Goal: Communication & Community: Answer question/provide support

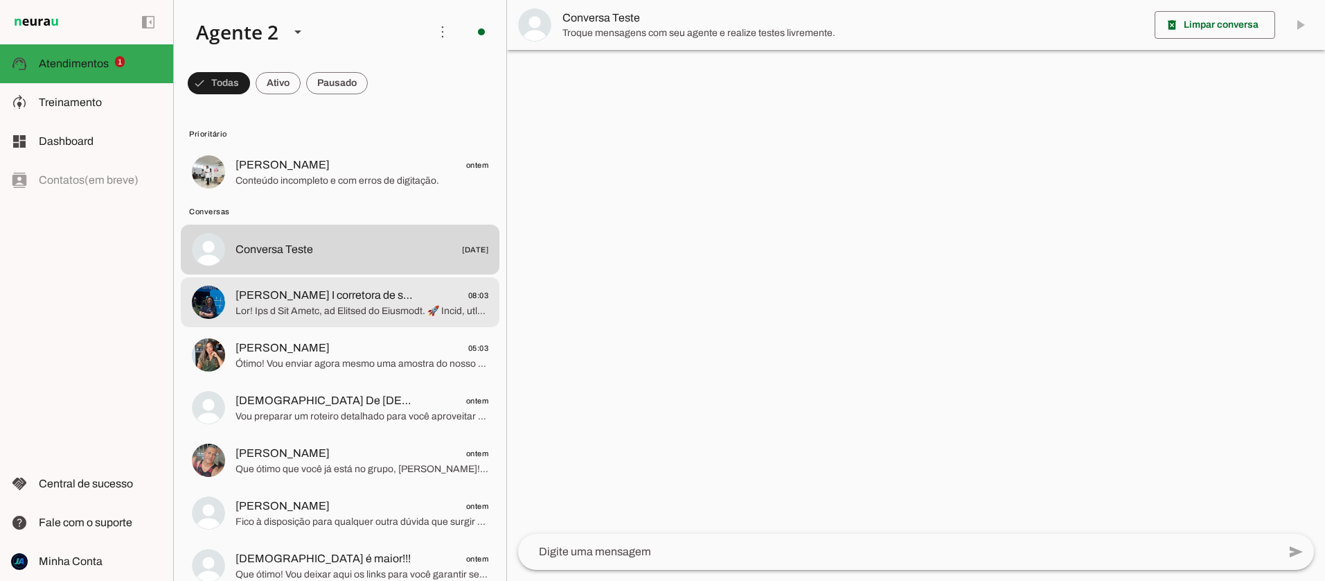
click at [339, 293] on span "[PERSON_NAME] I corretora de seguros" at bounding box center [327, 295] width 182 height 17
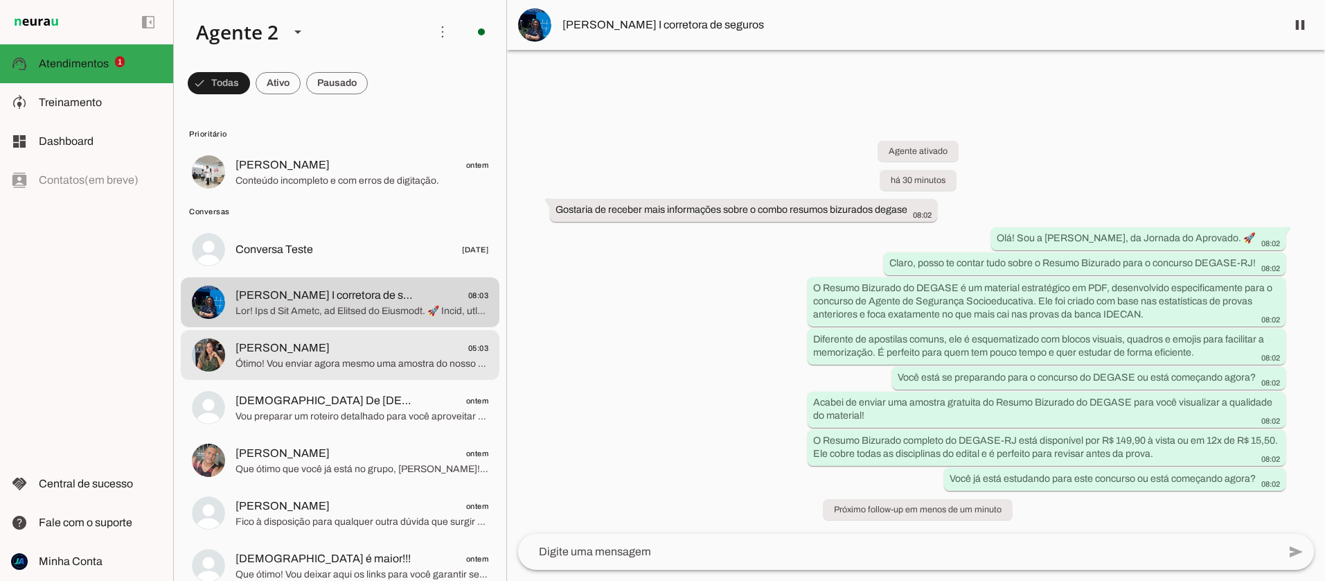
click at [321, 364] on span "Ótimo! Vou enviar agora mesmo uma amostra do nosso Resumo Bizurado para o DEGAS…" at bounding box center [362, 364] width 253 height 14
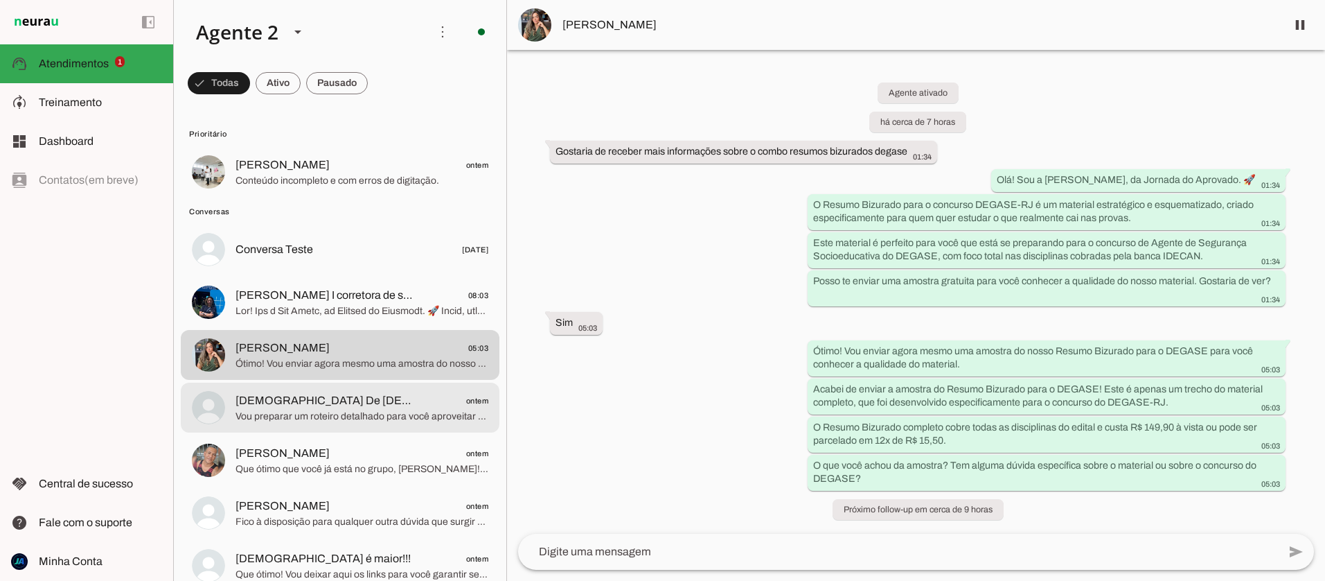
click at [342, 401] on span "[DEMOGRAPHIC_DATA] De [DEMOGRAPHIC_DATA] ontem" at bounding box center [362, 400] width 253 height 17
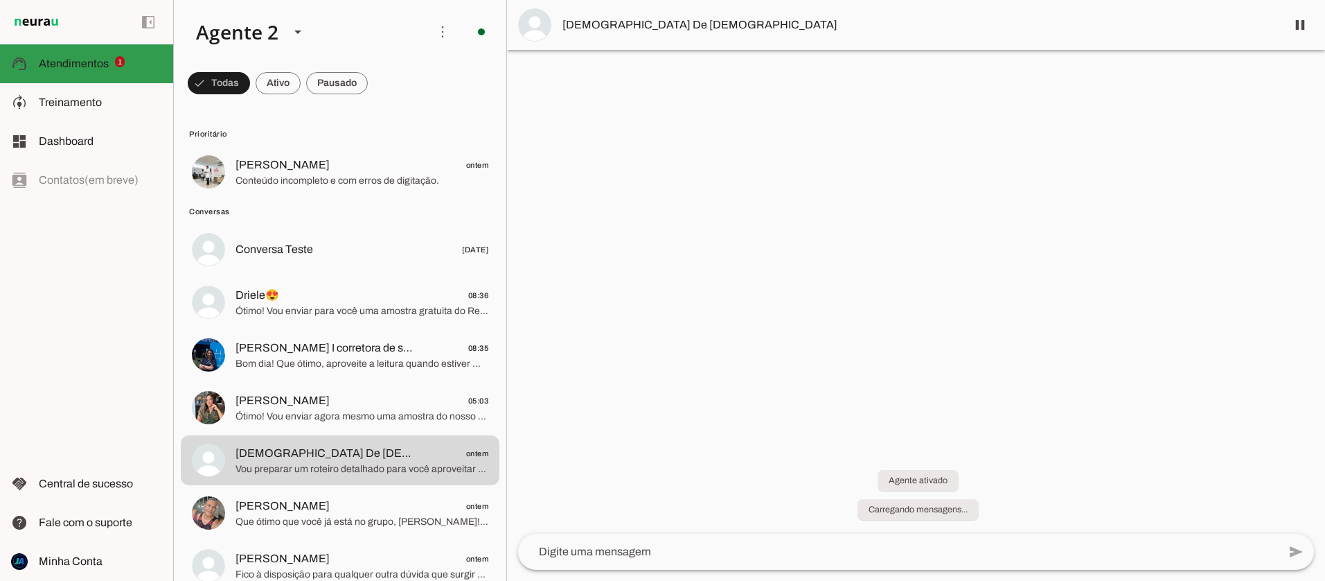
click at [87, 64] on span "Atendimentos" at bounding box center [74, 64] width 70 height 12
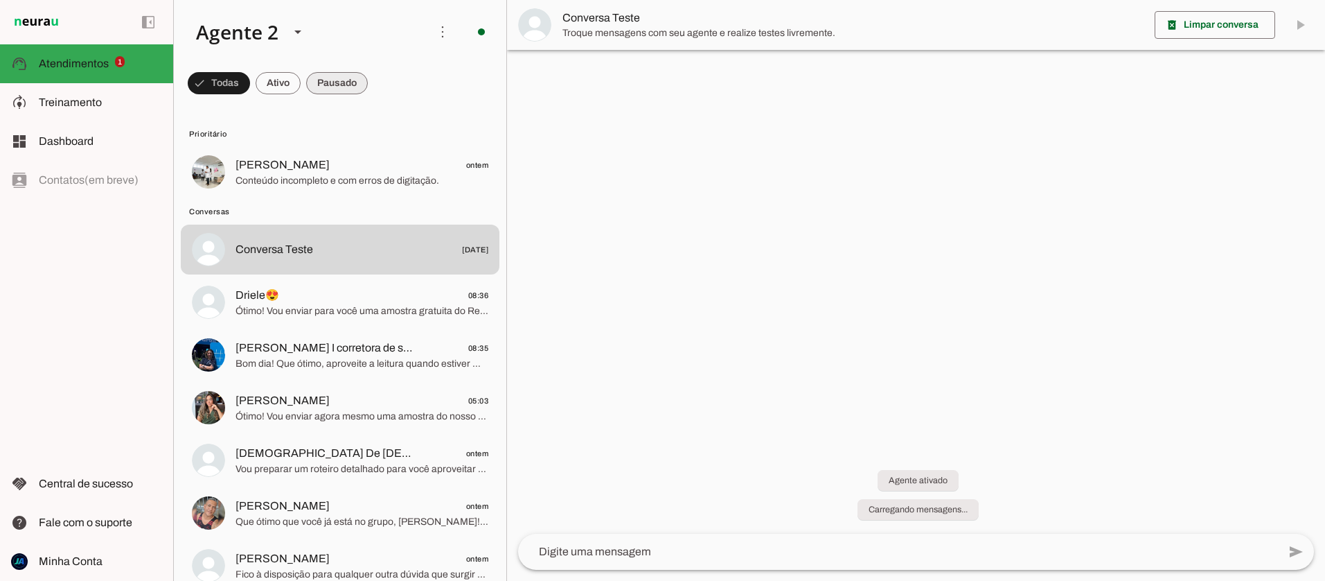
click at [250, 87] on span at bounding box center [219, 83] width 62 height 33
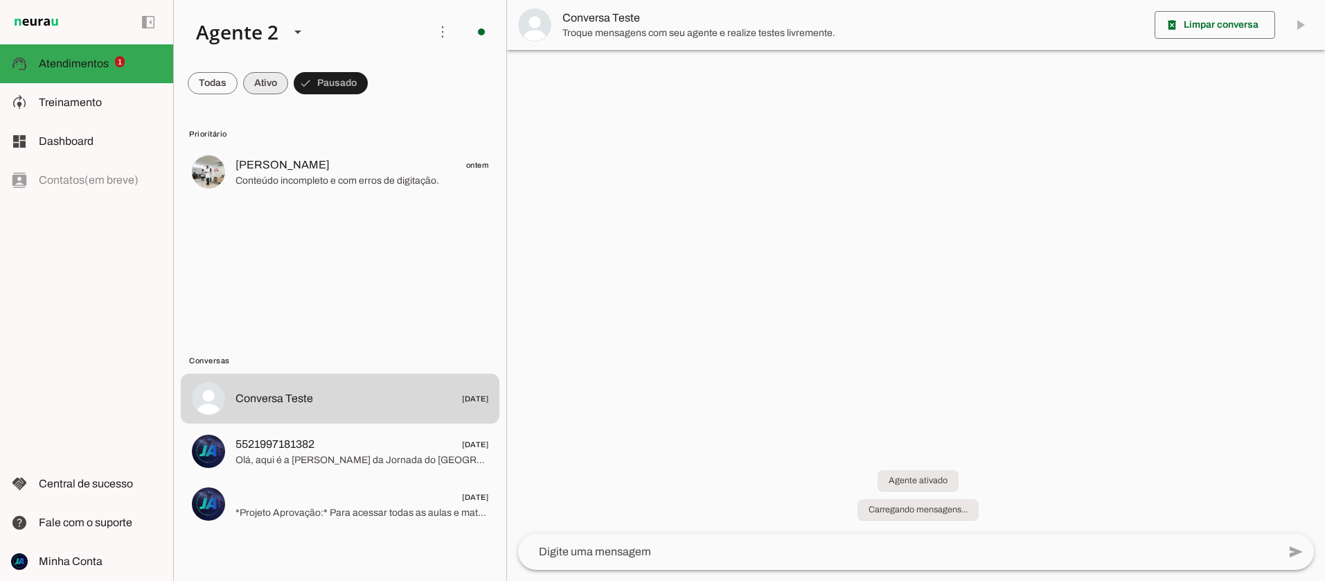
click at [238, 88] on span at bounding box center [213, 83] width 50 height 33
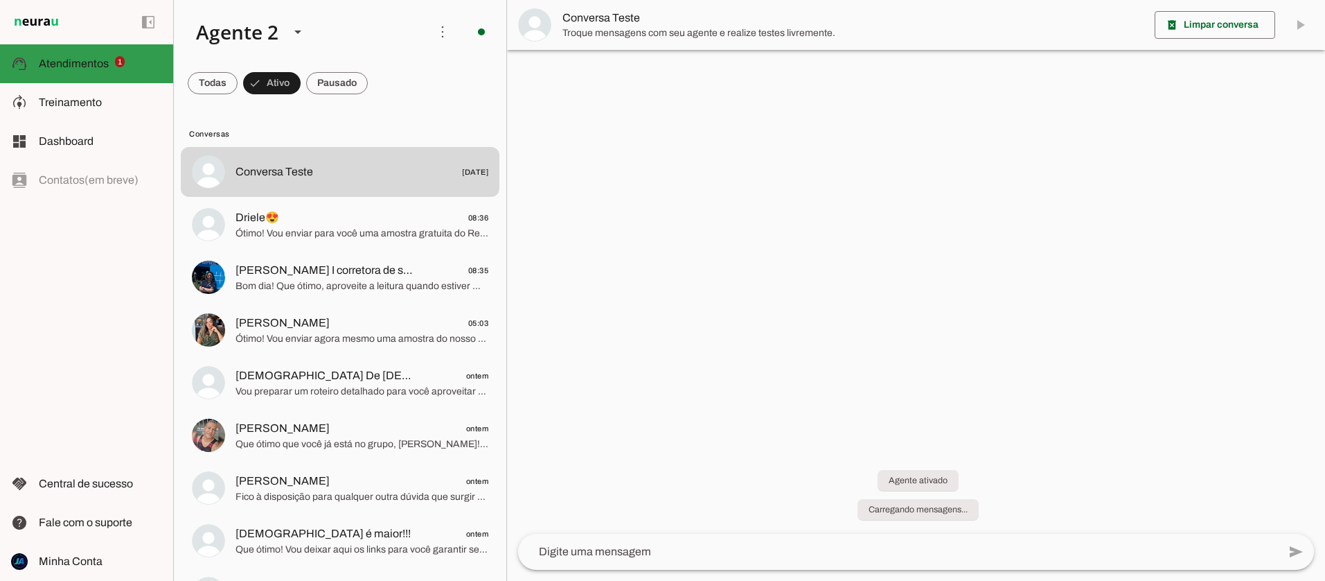
click at [81, 62] on span "Atendimentos" at bounding box center [74, 64] width 70 height 12
click at [288, 40] on div at bounding box center [297, 31] width 33 height 47
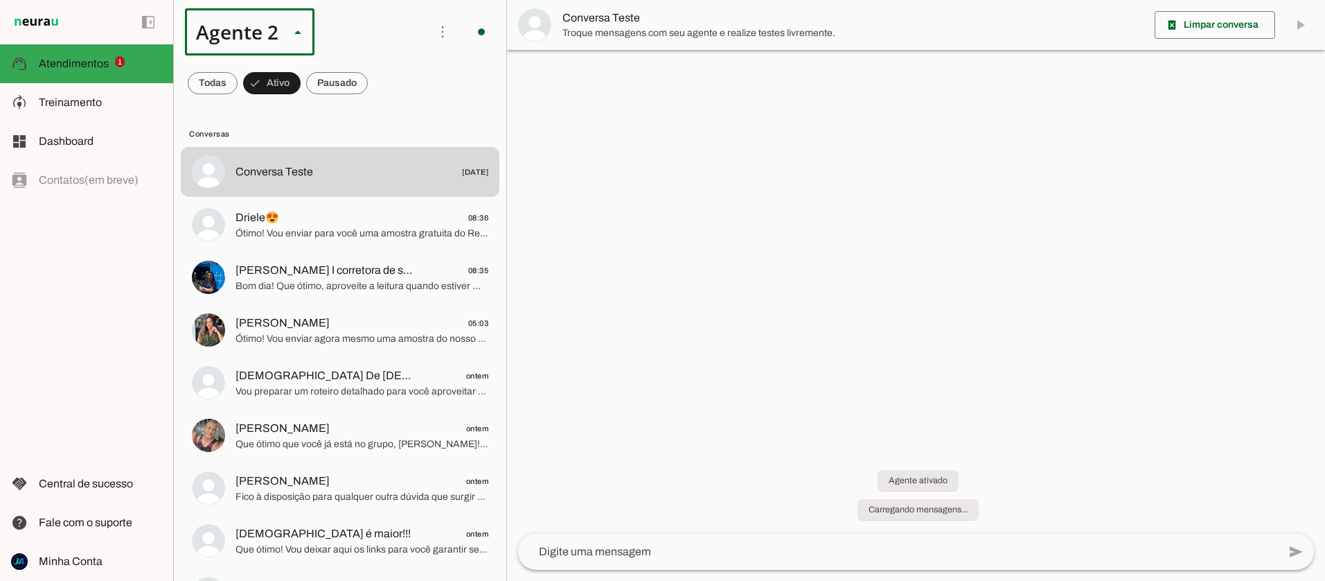
click at [381, 80] on slot at bounding box center [434, 88] width 107 height 17
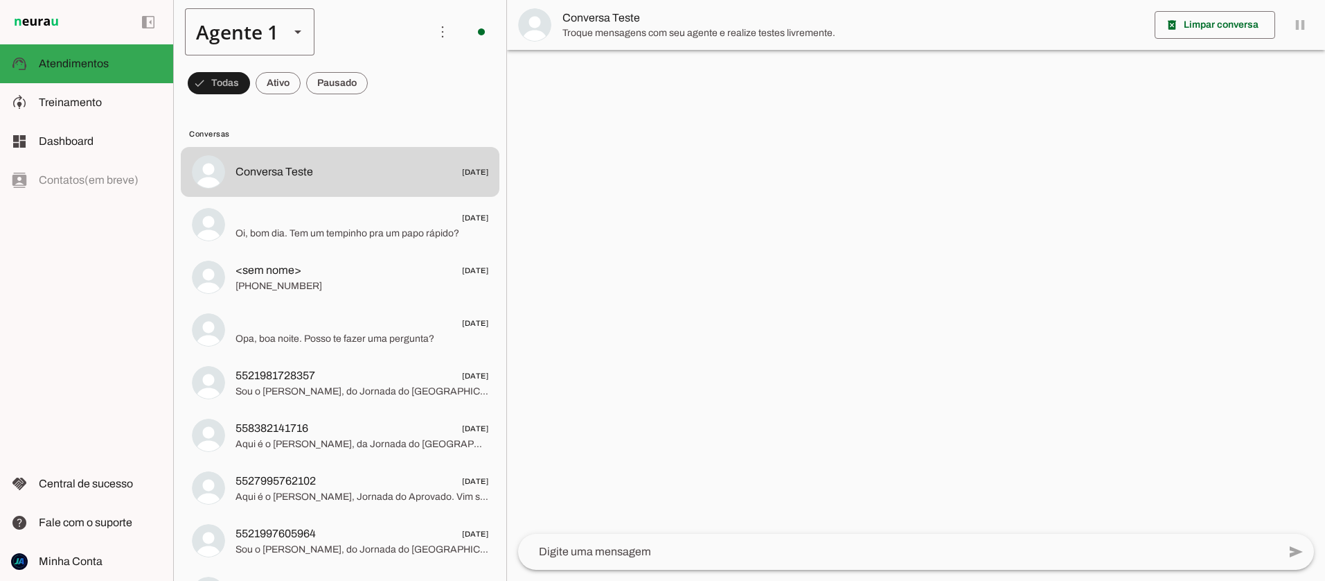
click at [297, 33] on slot at bounding box center [298, 32] width 17 height 17
click at [381, 97] on slot at bounding box center [434, 88] width 107 height 17
